Goal: Information Seeking & Learning: Learn about a topic

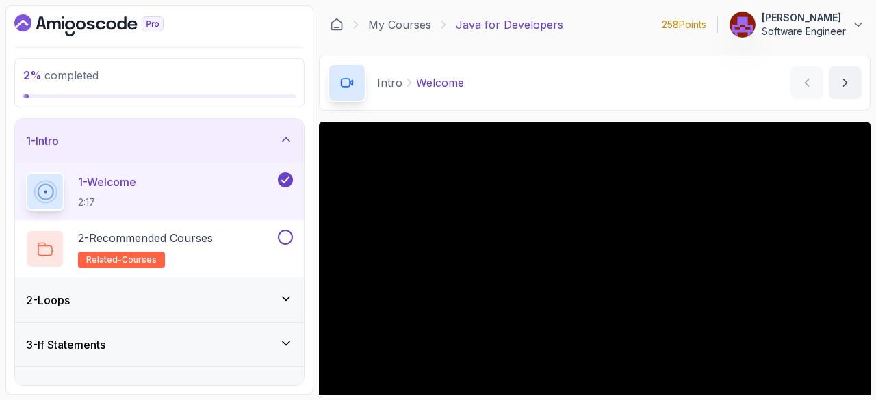
scroll to position [131, 0]
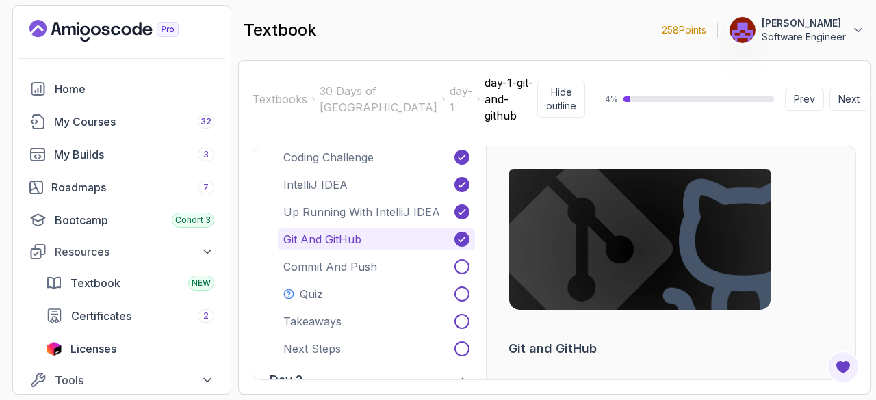
scroll to position [453, 0]
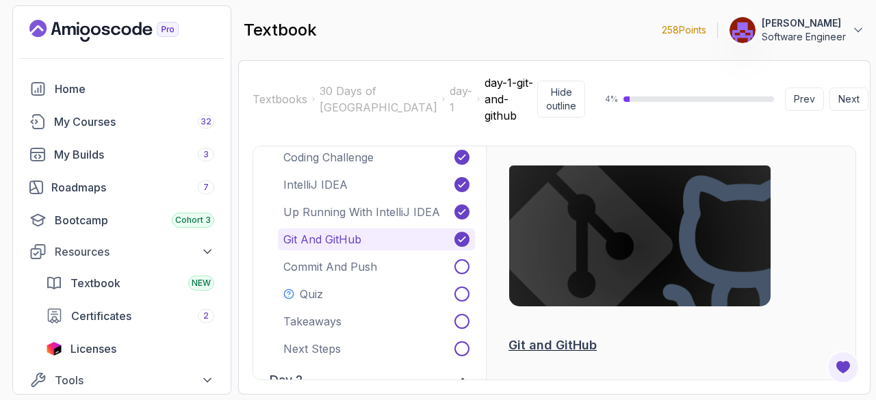
click at [840, 94] on button "Next" at bounding box center [848, 99] width 39 height 23
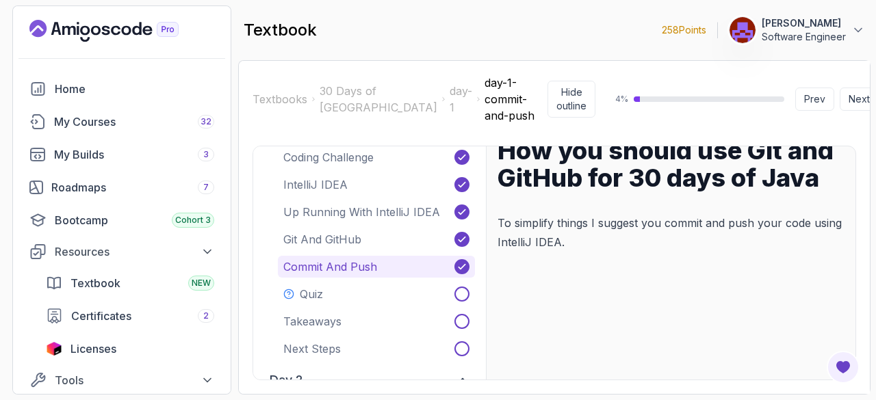
scroll to position [123, 0]
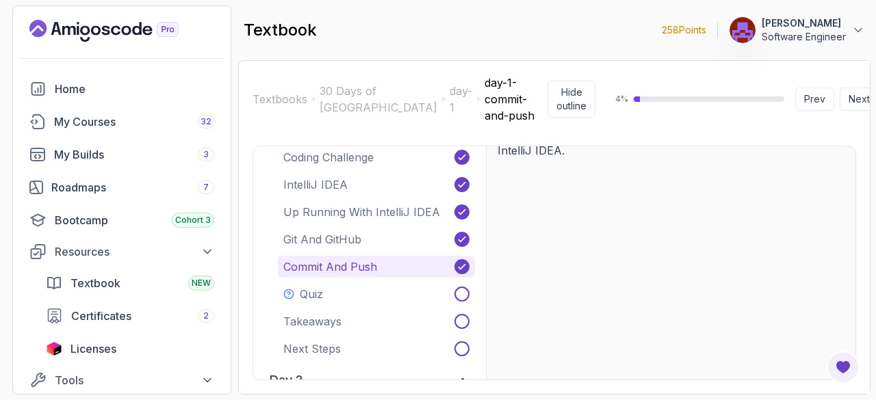
click at [840, 92] on button "Next" at bounding box center [859, 99] width 39 height 23
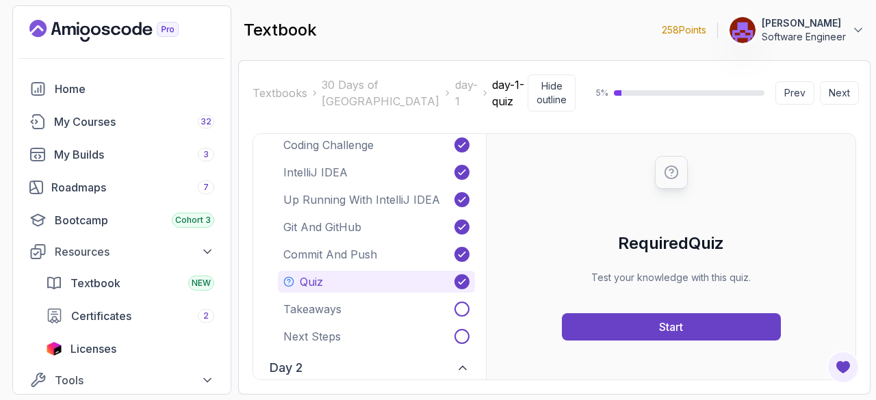
click at [699, 331] on button "Start" at bounding box center [671, 326] width 219 height 27
